Goal: Task Accomplishment & Management: Use online tool/utility

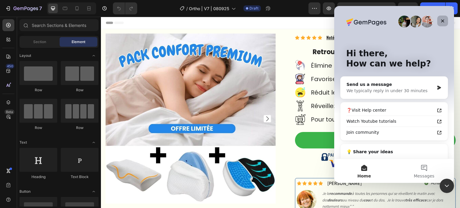
click at [440, 21] on div "Close" at bounding box center [443, 21] width 11 height 11
